Goal: Find specific page/section: Find specific page/section

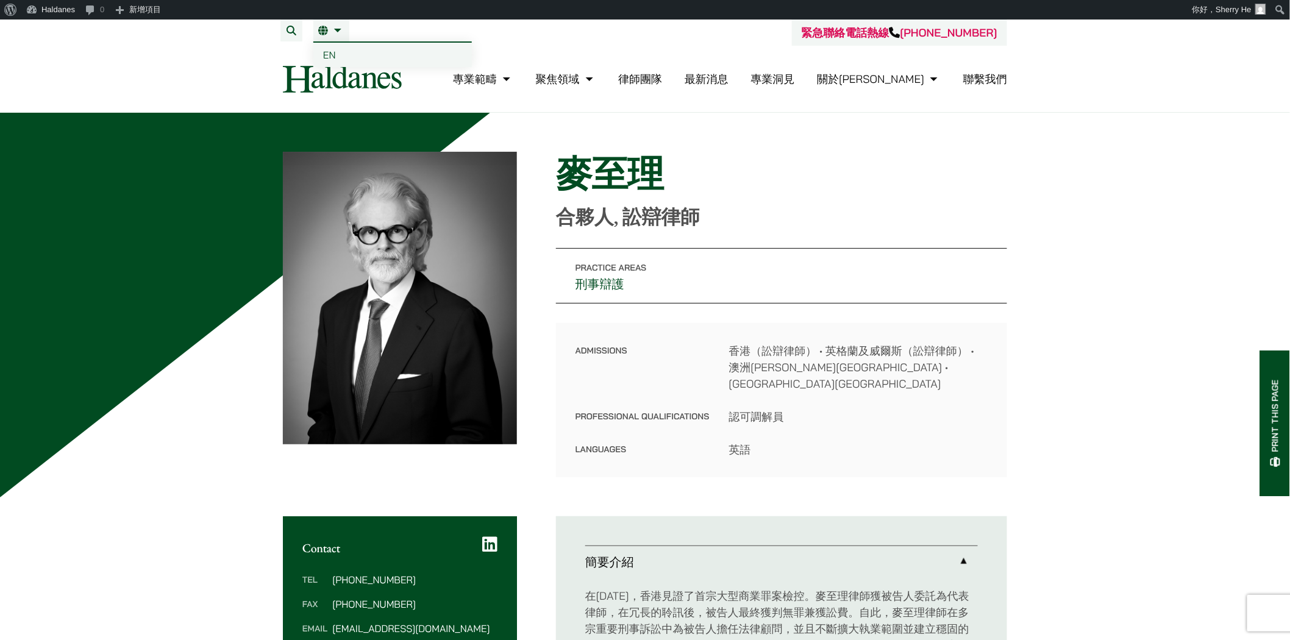
click at [331, 55] on span "EN" at bounding box center [329, 55] width 13 height 12
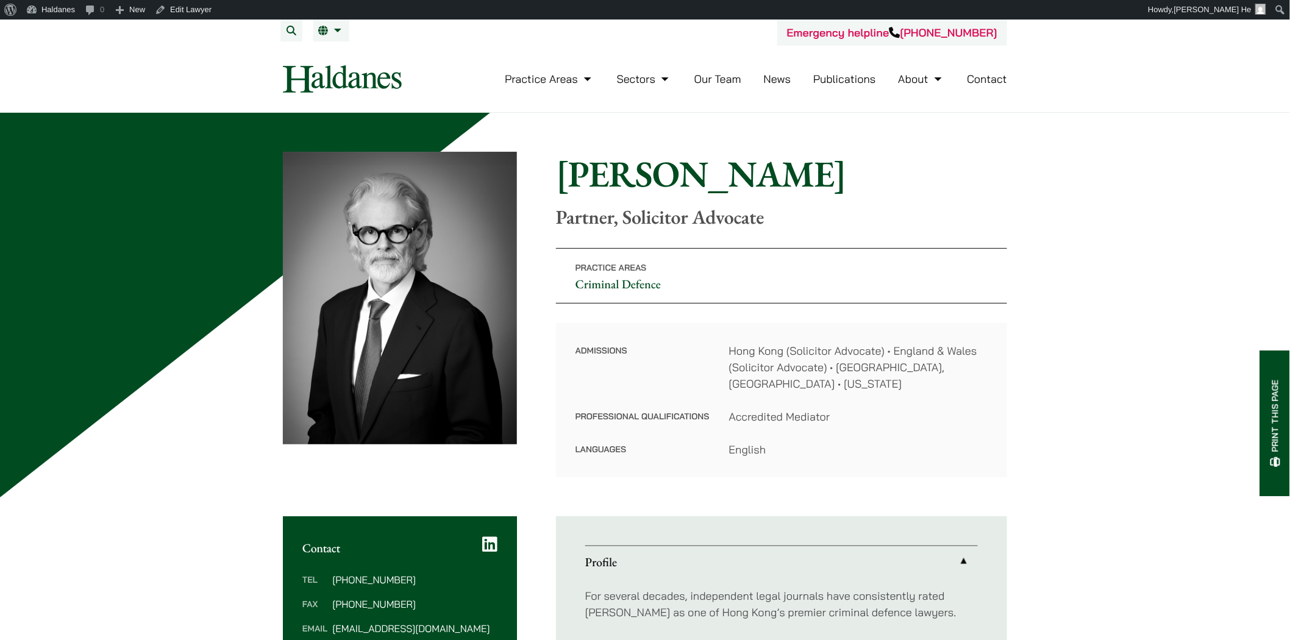
click at [712, 72] on link "Our Team" at bounding box center [718, 79] width 47 height 14
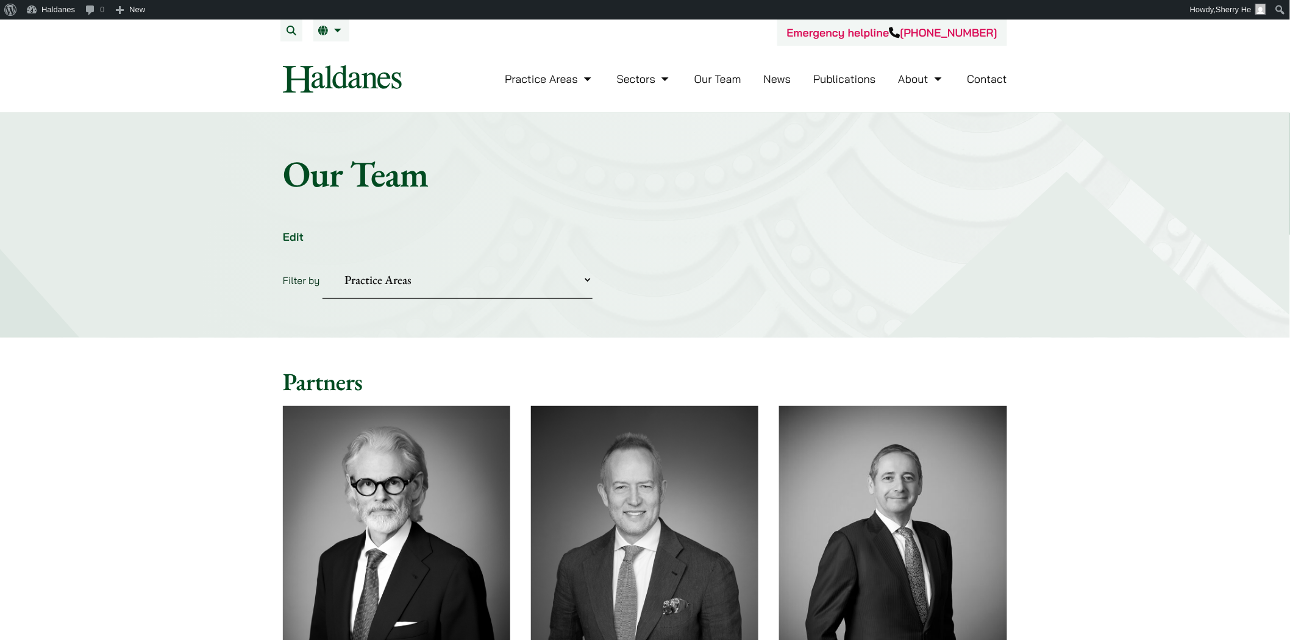
click at [443, 302] on div "Home » Lawyers Our Team Edit Filter by Practice Areas Antitrust and Competition…" at bounding box center [645, 225] width 1290 height 225
click at [452, 289] on select "Practice Areas Antitrust and Competition Civil Litigation & Dispute Resolution …" at bounding box center [458, 280] width 270 height 37
click at [323, 262] on select "Practice Areas Antitrust and Competition Civil Litigation & Dispute Resolution …" at bounding box center [458, 280] width 270 height 37
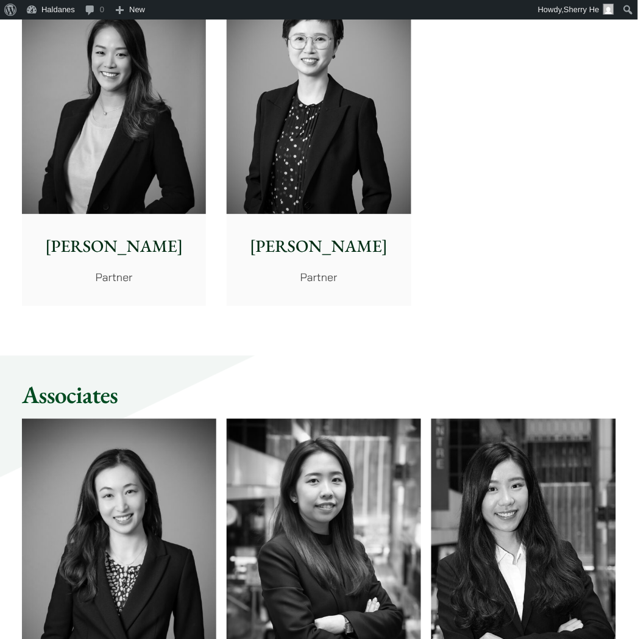
scroll to position [948, 0]
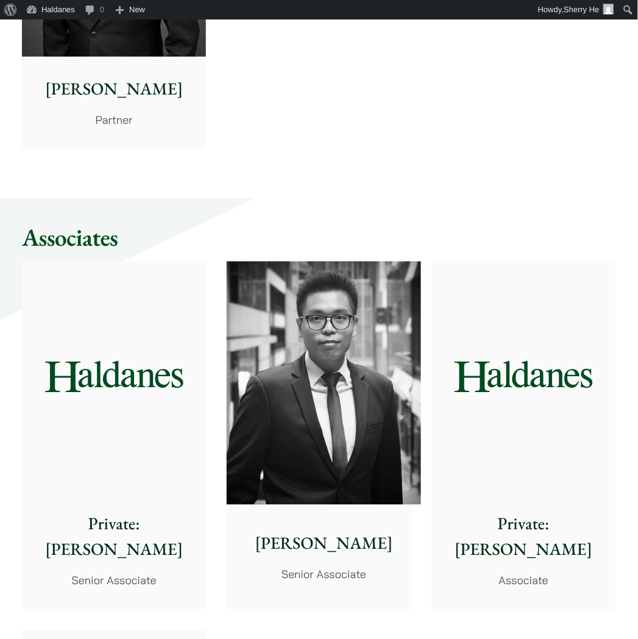
select select "divorce-and-family-law"
